Goal: Information Seeking & Learning: Learn about a topic

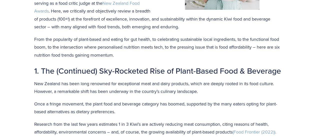
scroll to position [230, 0]
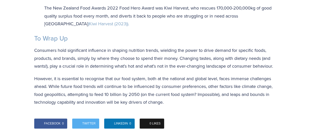
scroll to position [1201, 0]
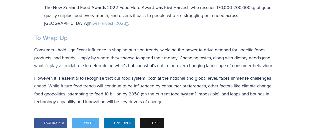
click at [85, 57] on p "Consumers hold significant influence in shaping nutrition trends, wielding the …" at bounding box center [158, 58] width 248 height 24
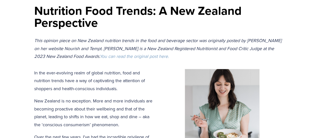
scroll to position [80, 0]
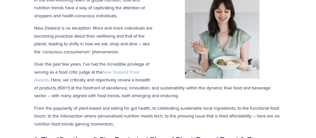
scroll to position [159, 0]
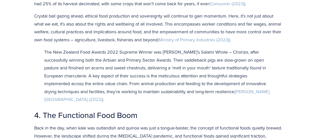
scroll to position [686, 0]
click at [309, 88] on div "Nutrition Food Trends: A New Zealand Perspective This opinion piece on New Zeal…" at bounding box center [158, 41] width 316 height 1321
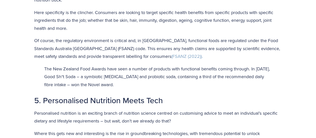
scroll to position [866, 0]
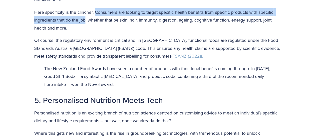
drag, startPoint x: 95, startPoint y: 14, endPoint x: 86, endPoint y: 24, distance: 13.7
click at [86, 24] on p "Here specificity is the clincher. Consumers are looking to target specific heal…" at bounding box center [158, 20] width 248 height 24
copy p "Consumers are looking to target specific health benefits from specific products…"
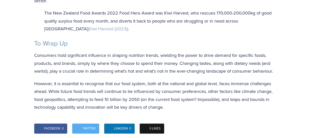
scroll to position [1196, 0]
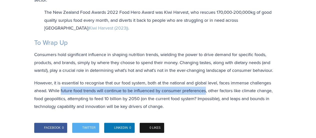
drag, startPoint x: 206, startPoint y: 93, endPoint x: 60, endPoint y: 95, distance: 146.1
click at [60, 95] on p "However, it is essential to recognise that our food system, both at the nationa…" at bounding box center [158, 95] width 248 height 32
copy p "future food trends will continue to be influenced by consumer preferences"
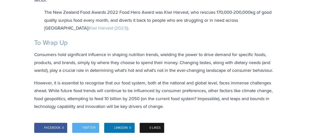
click at [208, 105] on p "However, it is essential to recognise that our food system, both at the nationa…" at bounding box center [158, 95] width 248 height 32
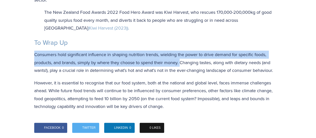
drag, startPoint x: 180, startPoint y: 65, endPoint x: 33, endPoint y: 56, distance: 147.1
copy p "Consumers hold significant influence in shaping nutrition trends, wielding the …"
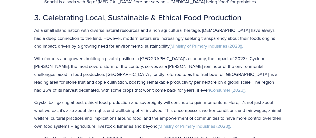
scroll to position [597, 0]
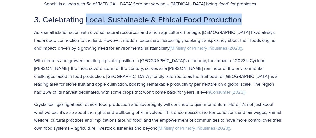
drag, startPoint x: 253, startPoint y: 32, endPoint x: 86, endPoint y: 30, distance: 166.4
click at [86, 24] on h2 "3. Celebrating Local, Sustainable & Ethical Food Production" at bounding box center [158, 19] width 248 height 10
copy h2 "Local, Sustainable & Ethical Food Production"
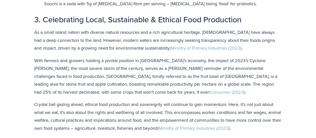
click at [311, 73] on div "Nutrition Food Trends: A New Zealand Perspective This opinion piece on New Zeal…" at bounding box center [158, 130] width 316 height 1321
